Goal: Transaction & Acquisition: Obtain resource

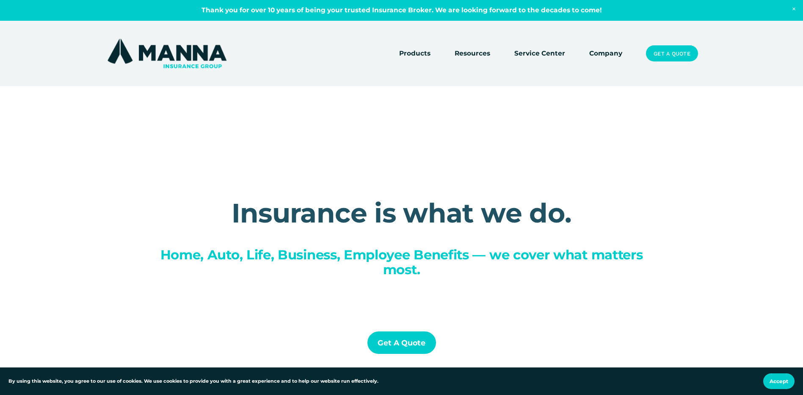
click at [690, 54] on link "Get a Quote" at bounding box center [672, 53] width 52 height 16
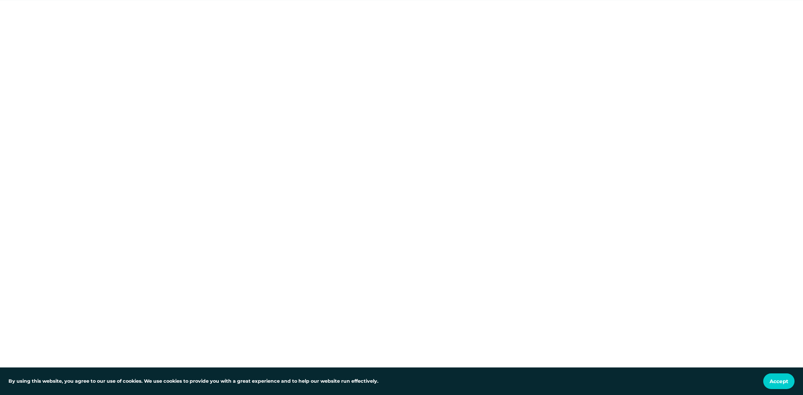
scroll to position [169, 0]
click at [207, 175] on div at bounding box center [401, 234] width 803 height 535
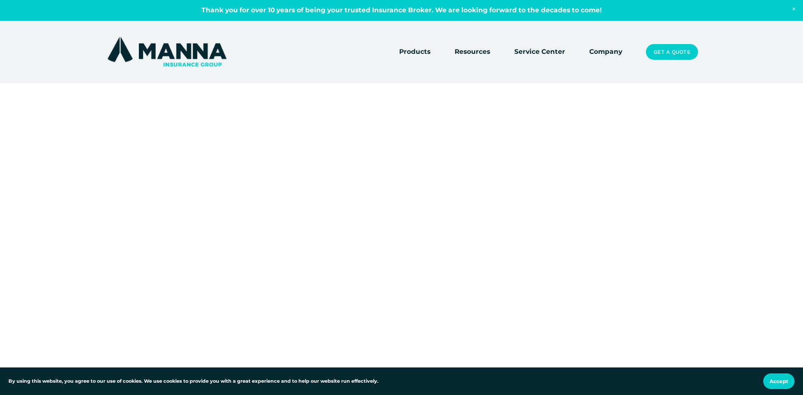
scroll to position [0, 0]
